Goal: Check status: Check status

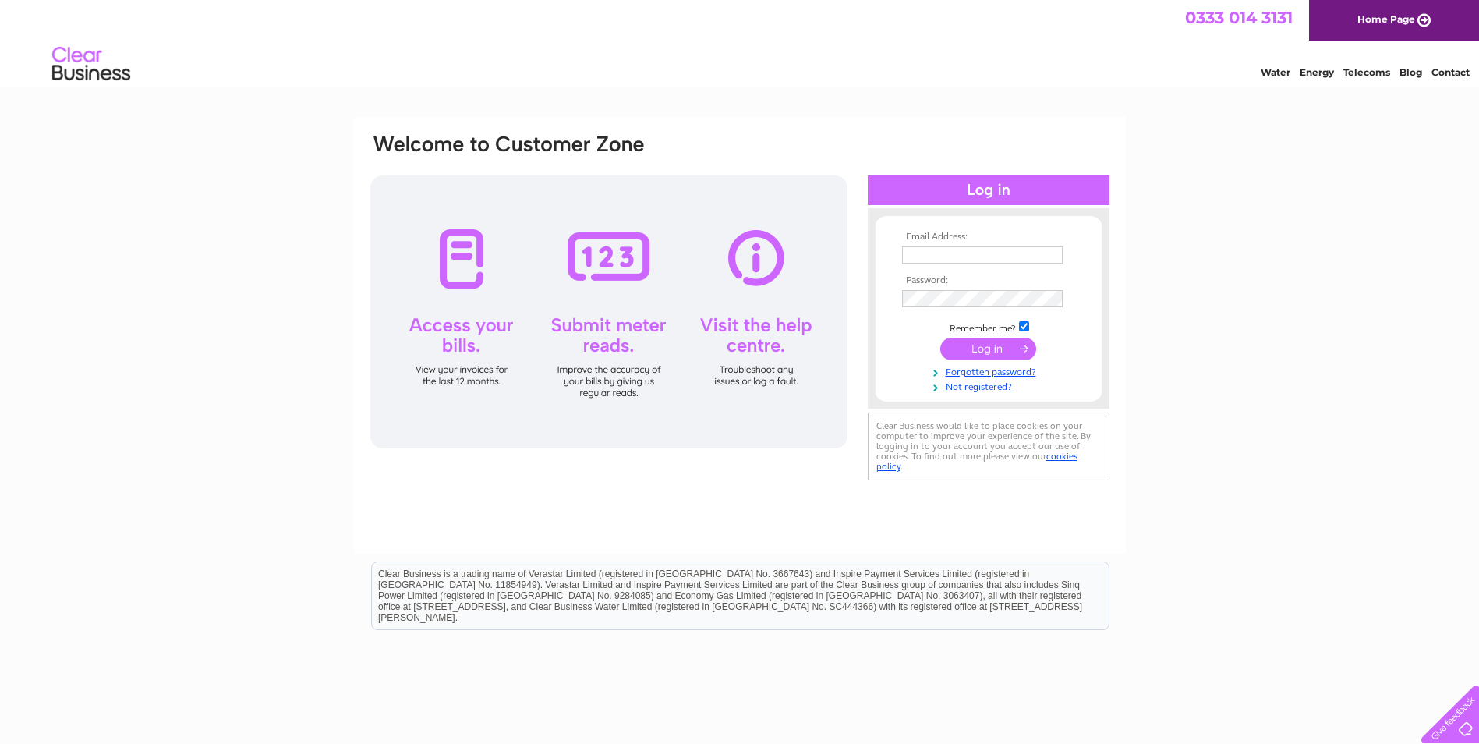
type input "info@vogueprecisionwindows.com"
click at [1005, 348] on input "submit" at bounding box center [988, 349] width 96 height 22
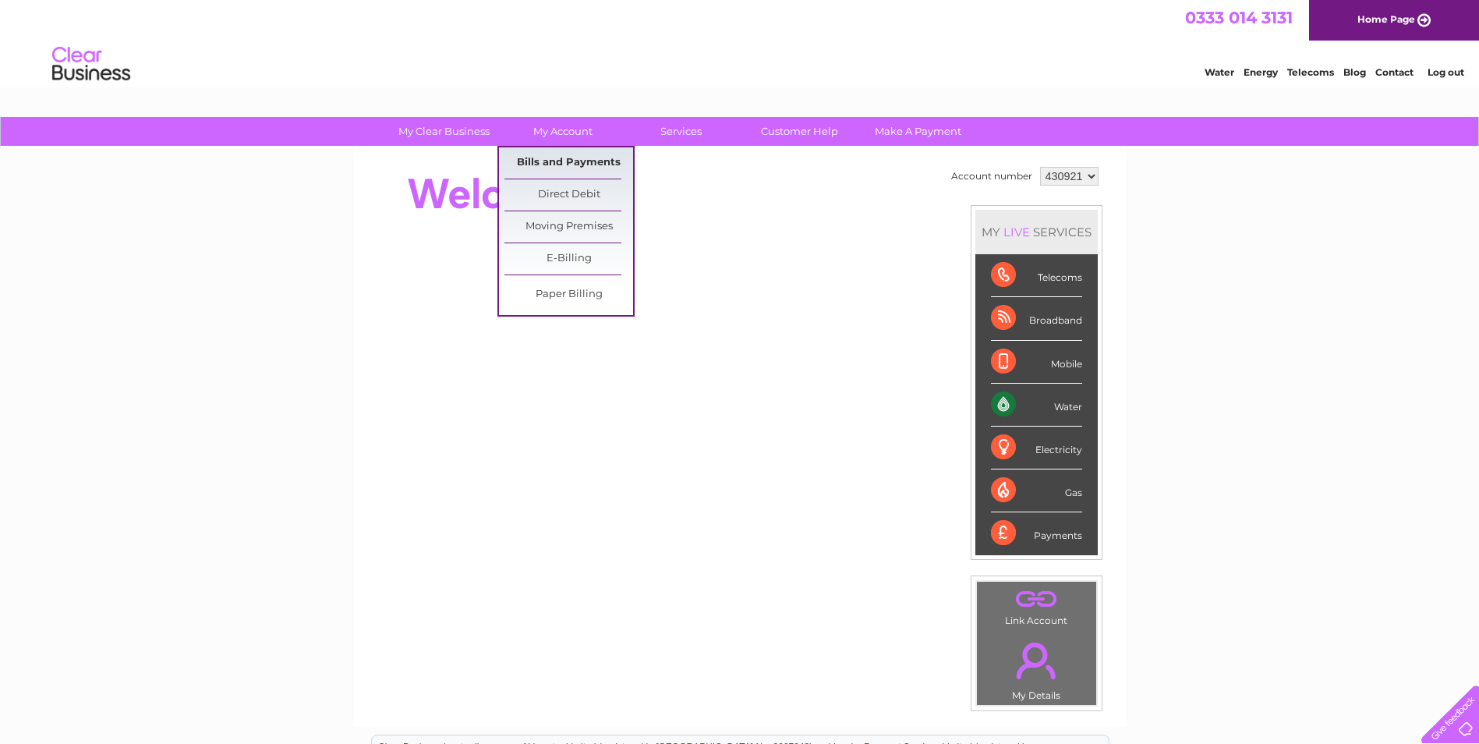
click at [560, 156] on link "Bills and Payments" at bounding box center [568, 162] width 129 height 31
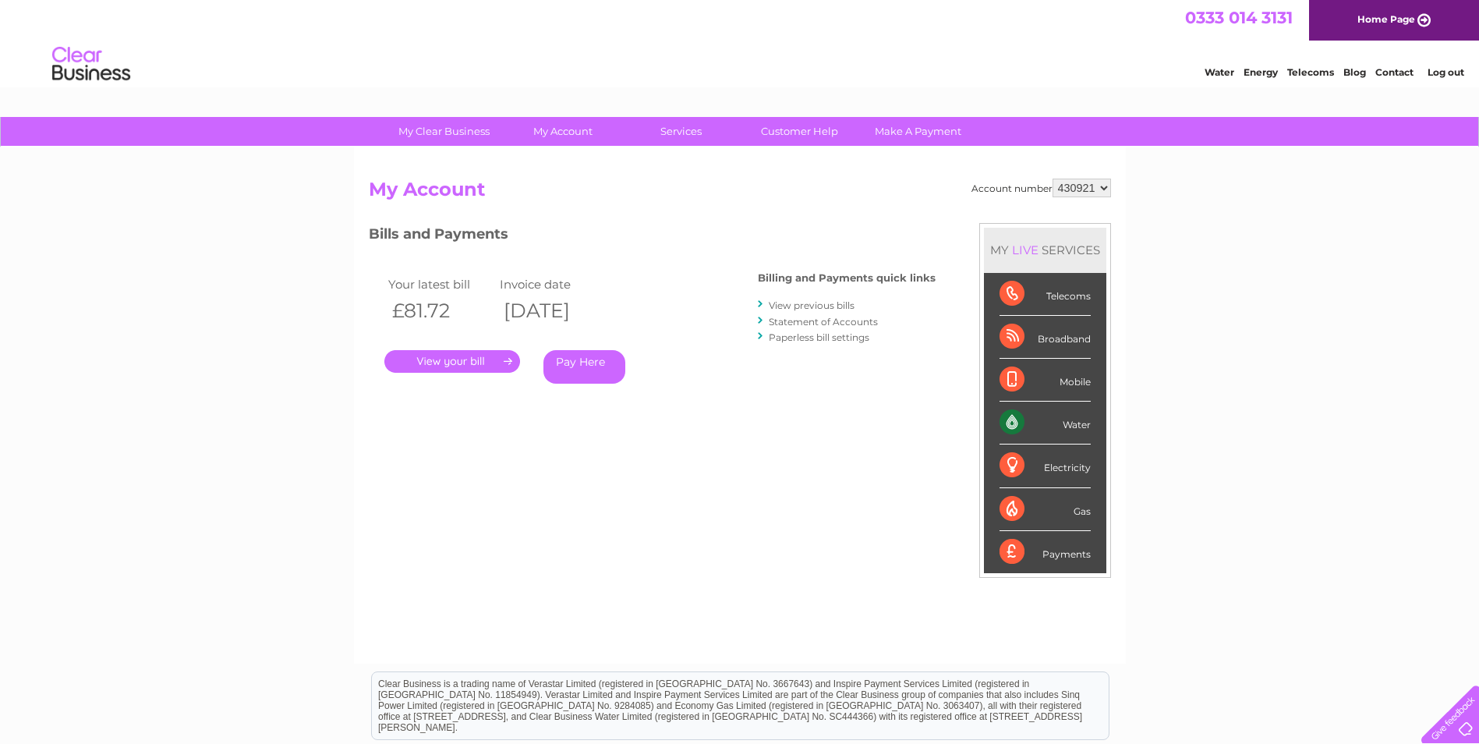
click at [451, 355] on link "." at bounding box center [452, 361] width 136 height 23
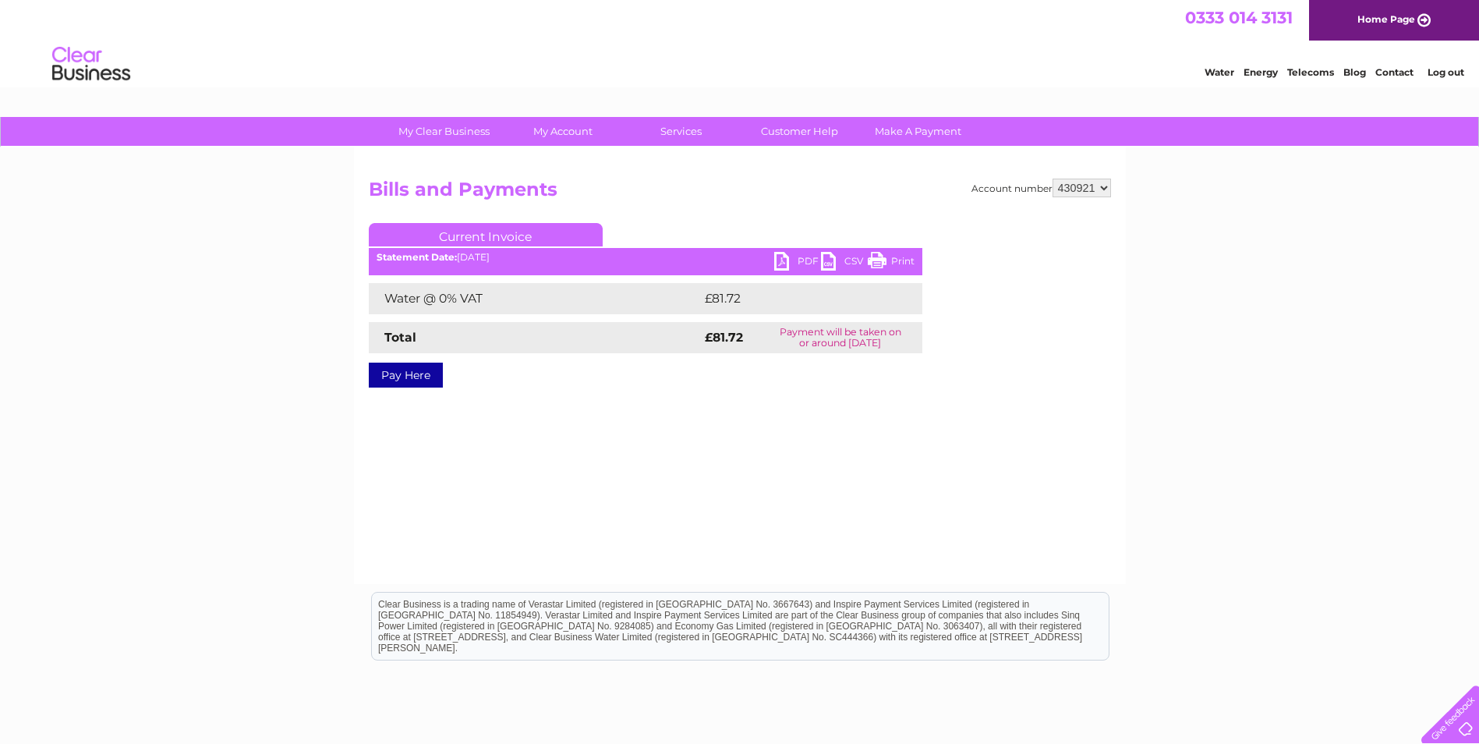
click at [791, 262] on link "PDF" at bounding box center [797, 263] width 47 height 23
